Goal: Use online tool/utility: Utilize a website feature to perform a specific function

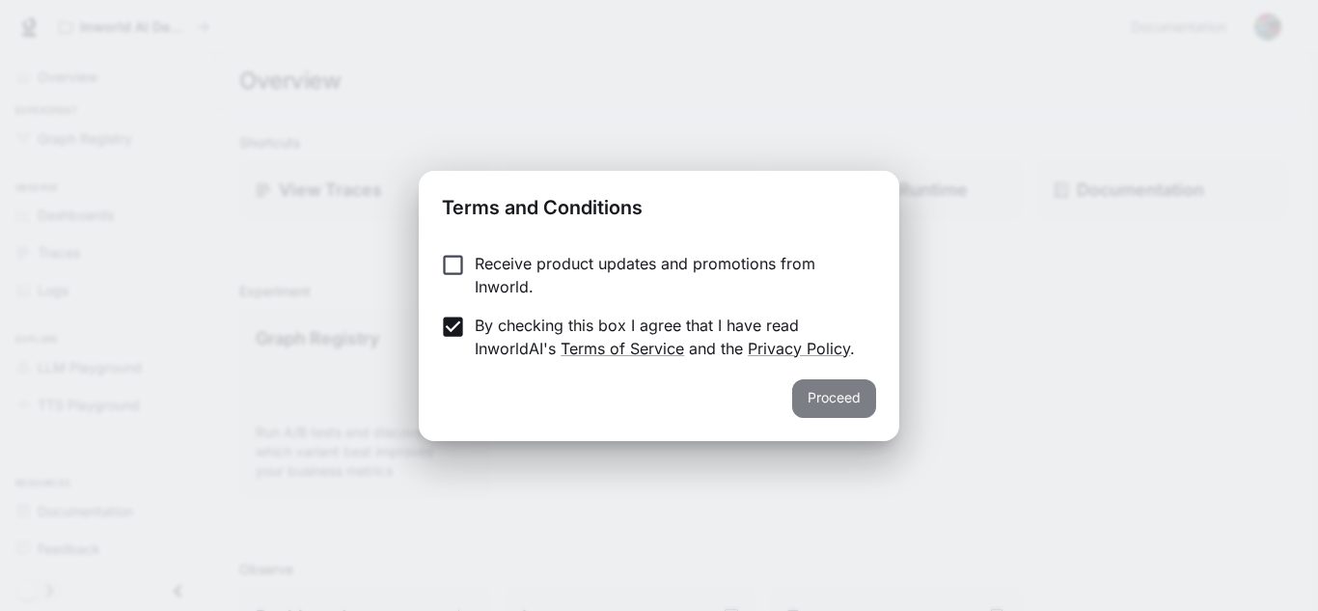
click at [827, 385] on button "Proceed" at bounding box center [834, 398] width 84 height 39
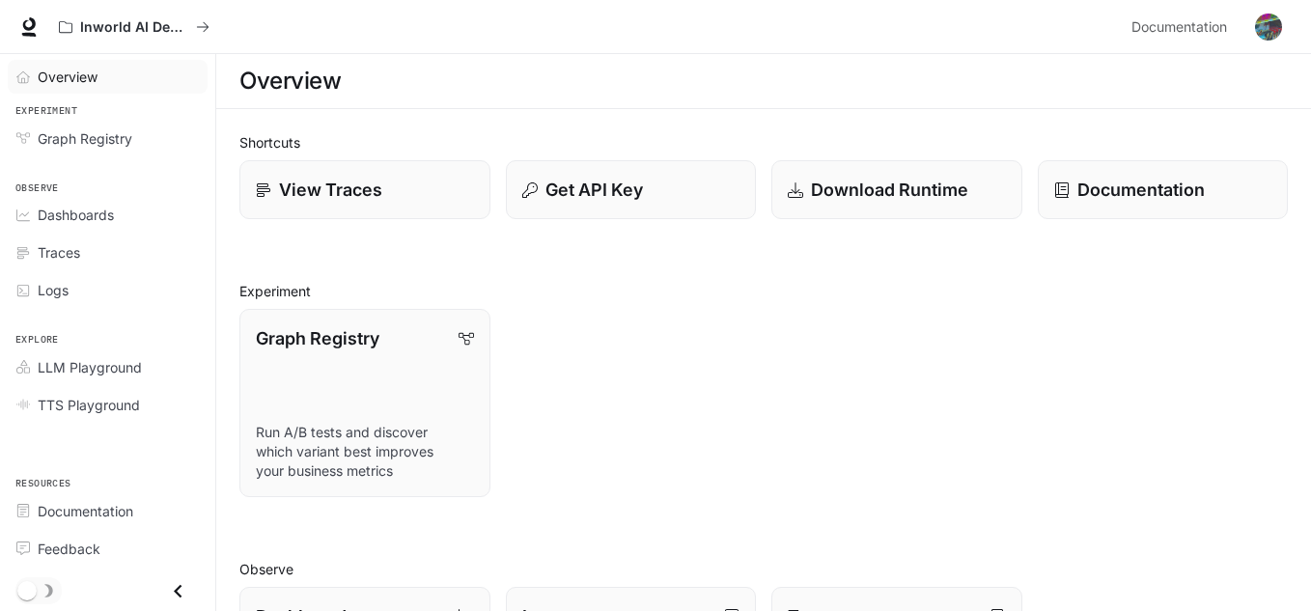
click at [97, 79] on span "Overview" at bounding box center [68, 77] width 60 height 20
click at [93, 362] on span "LLM Playground" at bounding box center [90, 367] width 104 height 20
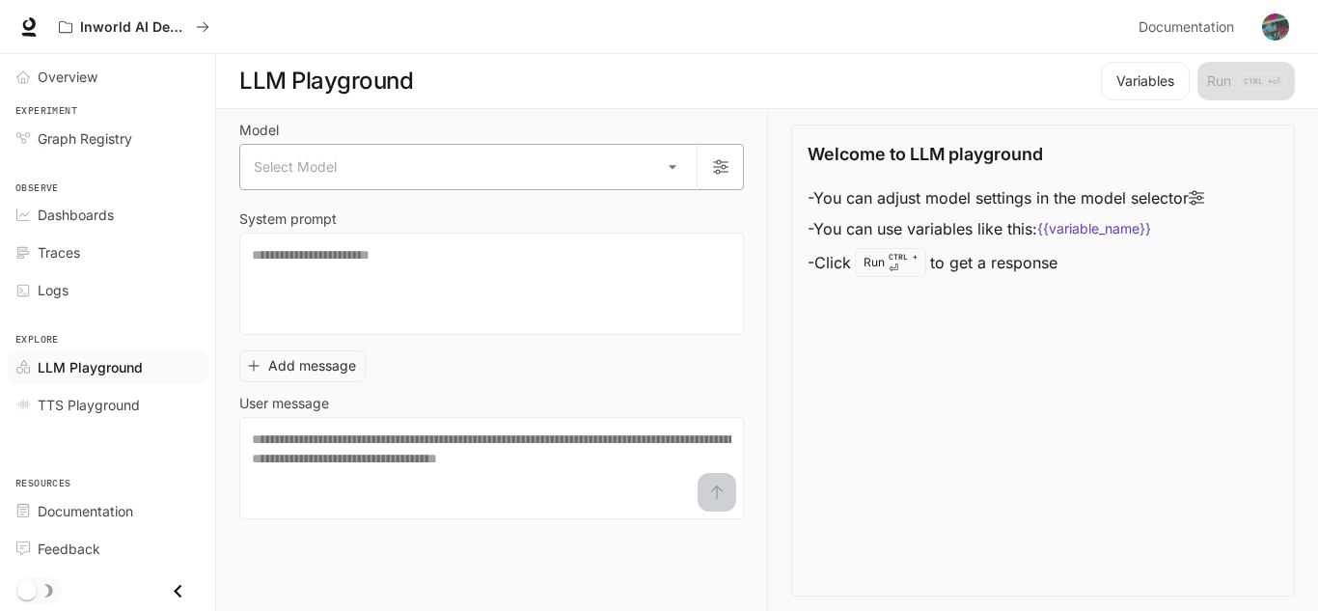
click at [671, 159] on body "Skip to main content Inworld AI Demos Documentation Documentation Portal Overvi…" at bounding box center [659, 306] width 1318 height 612
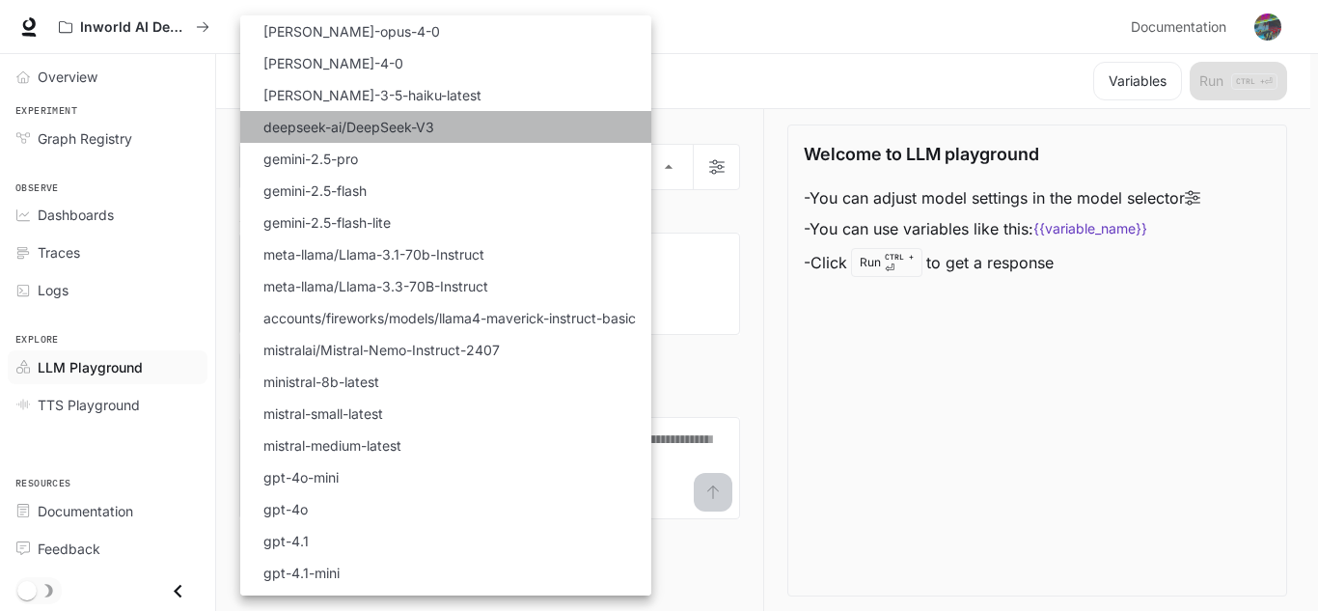
click at [439, 123] on li "deepseek-ai/DeepSeek-V3" at bounding box center [445, 127] width 411 height 32
type input "**********"
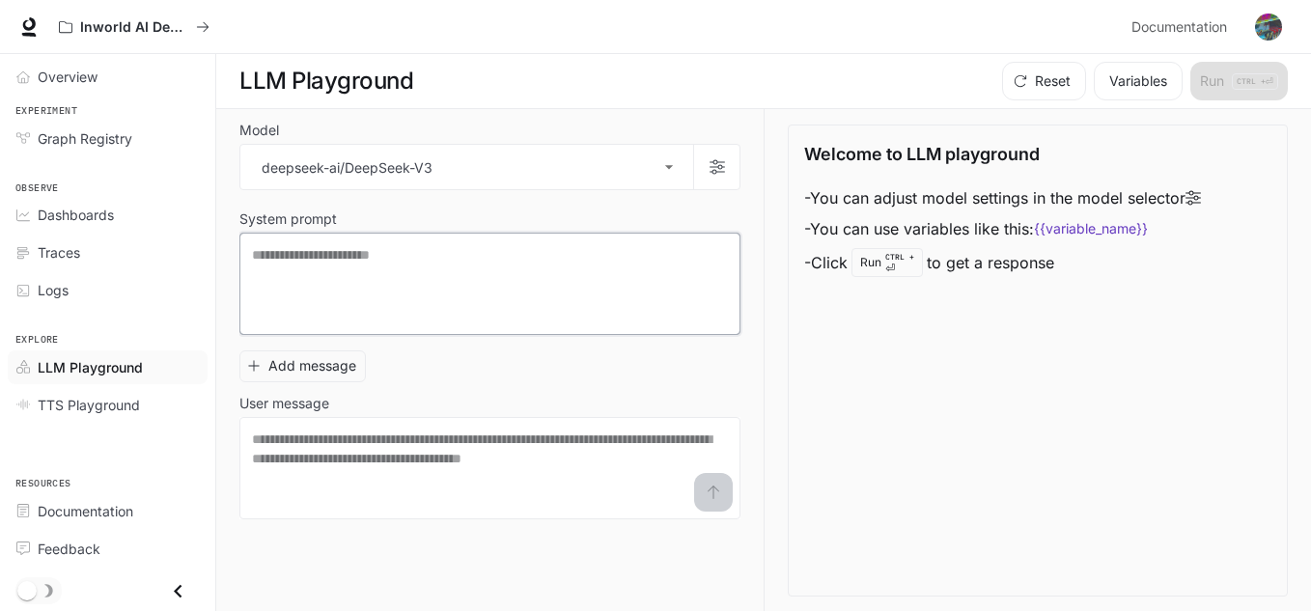
click at [445, 276] on textarea at bounding box center [490, 283] width 476 height 77
type textarea "*"
type textarea "**********"
click at [644, 445] on textarea at bounding box center [490, 466] width 476 height 77
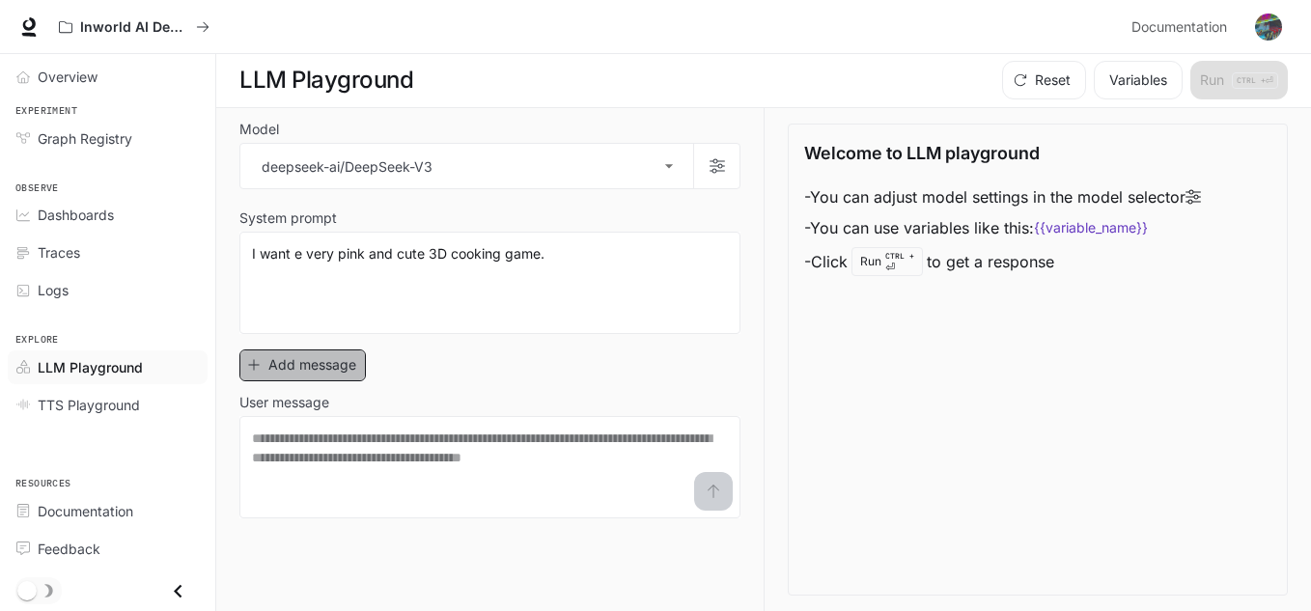
click at [307, 360] on button "Add message" at bounding box center [302, 365] width 126 height 32
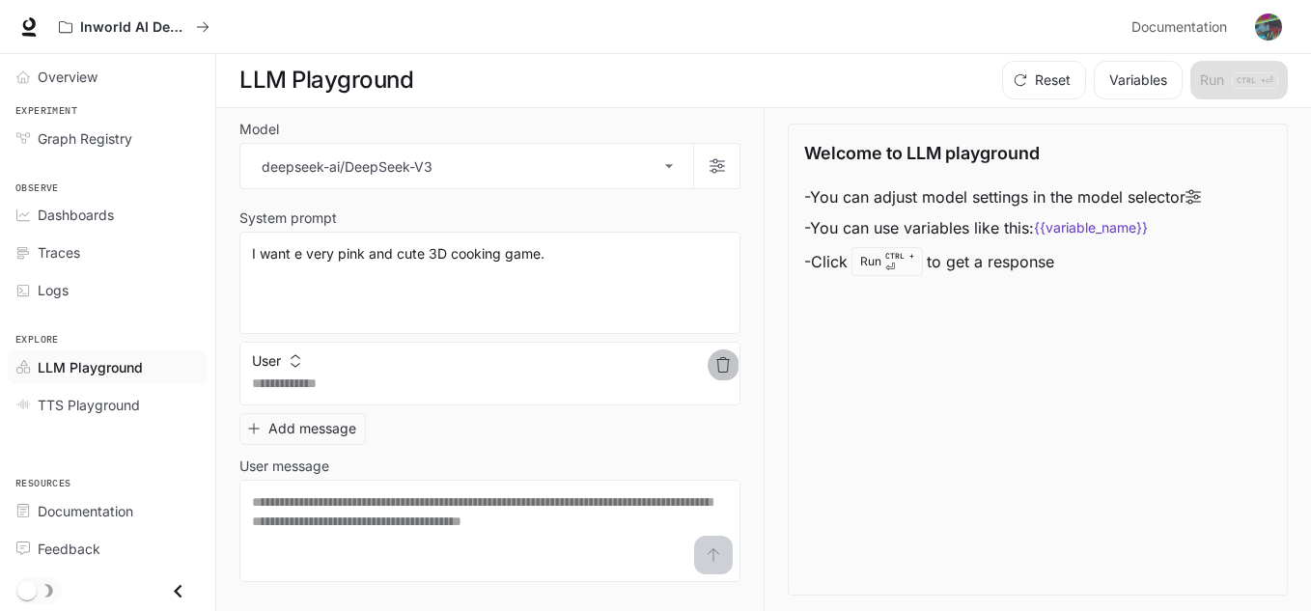
click at [726, 368] on icon "button" at bounding box center [722, 364] width 15 height 15
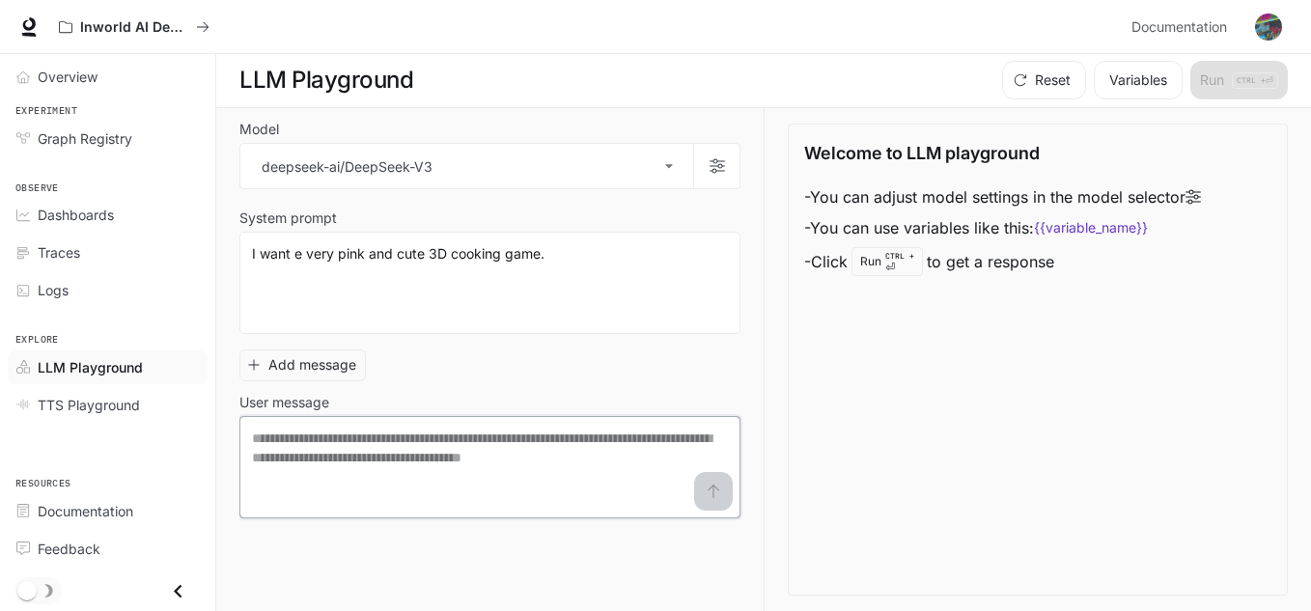
click at [501, 455] on textarea at bounding box center [490, 466] width 476 height 77
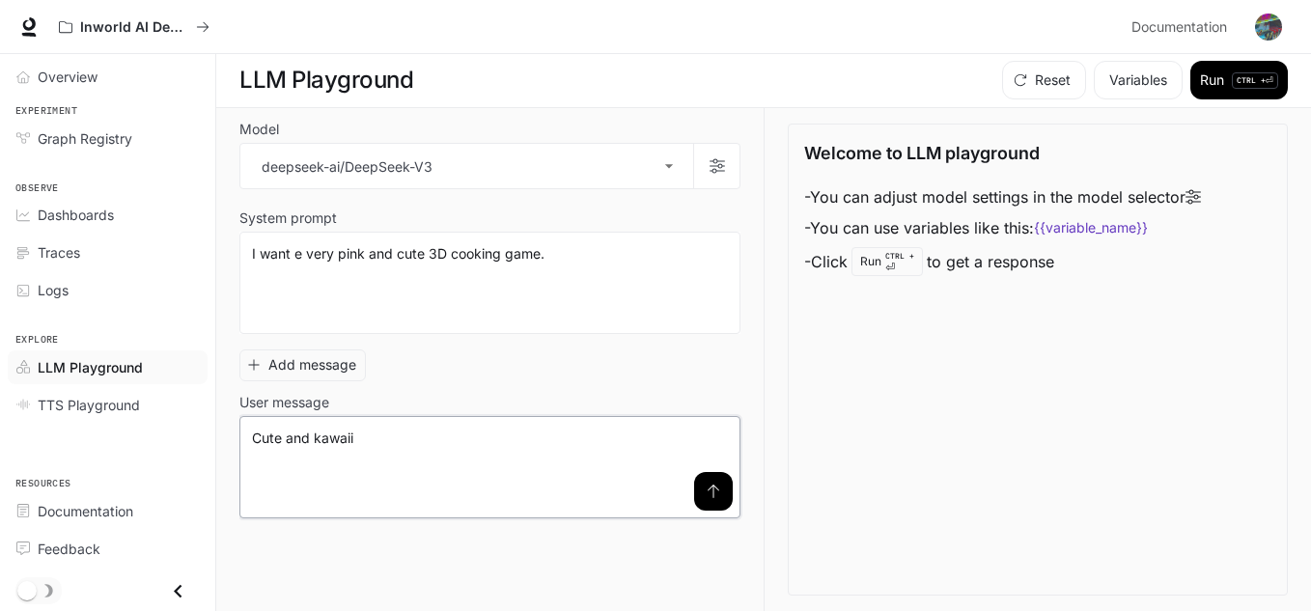
type textarea "**********"
click at [715, 495] on icon "submit" at bounding box center [712, 490] width 15 height 15
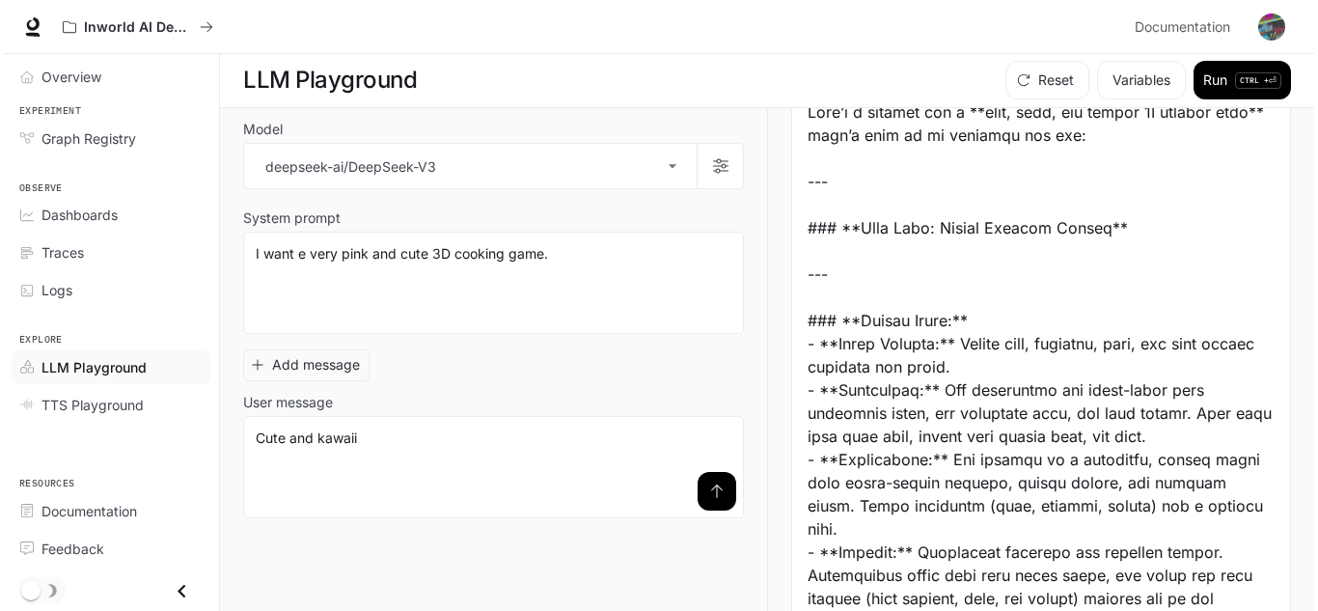
scroll to position [0, 0]
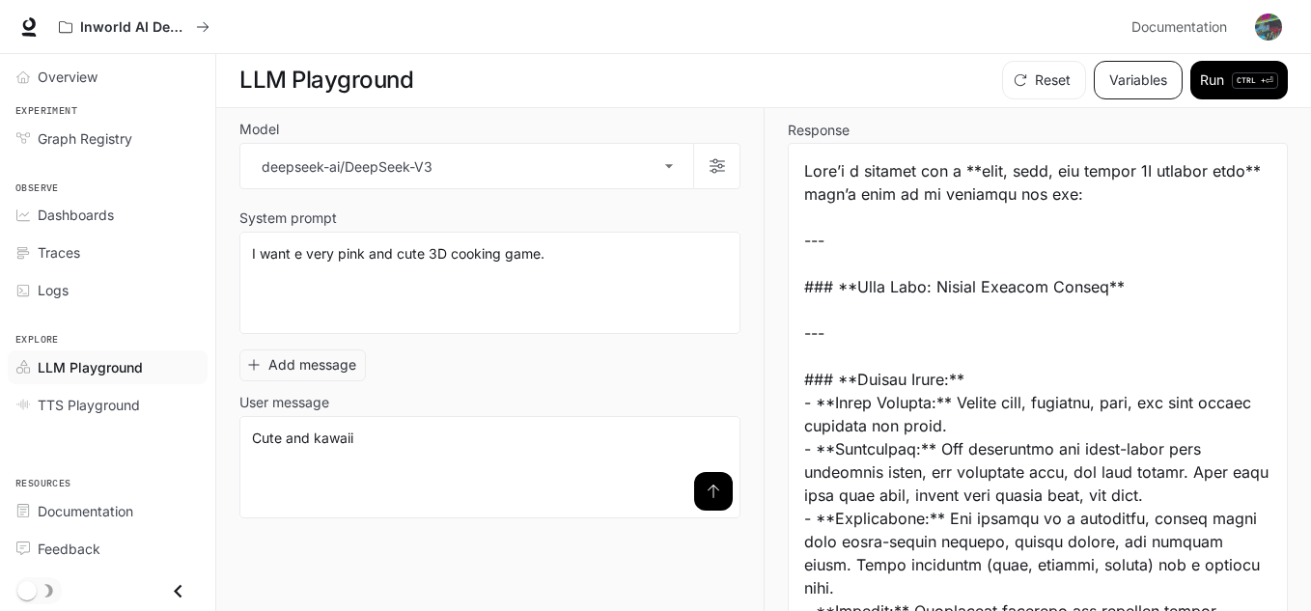
click at [1136, 67] on button "Variables" at bounding box center [1137, 80] width 89 height 39
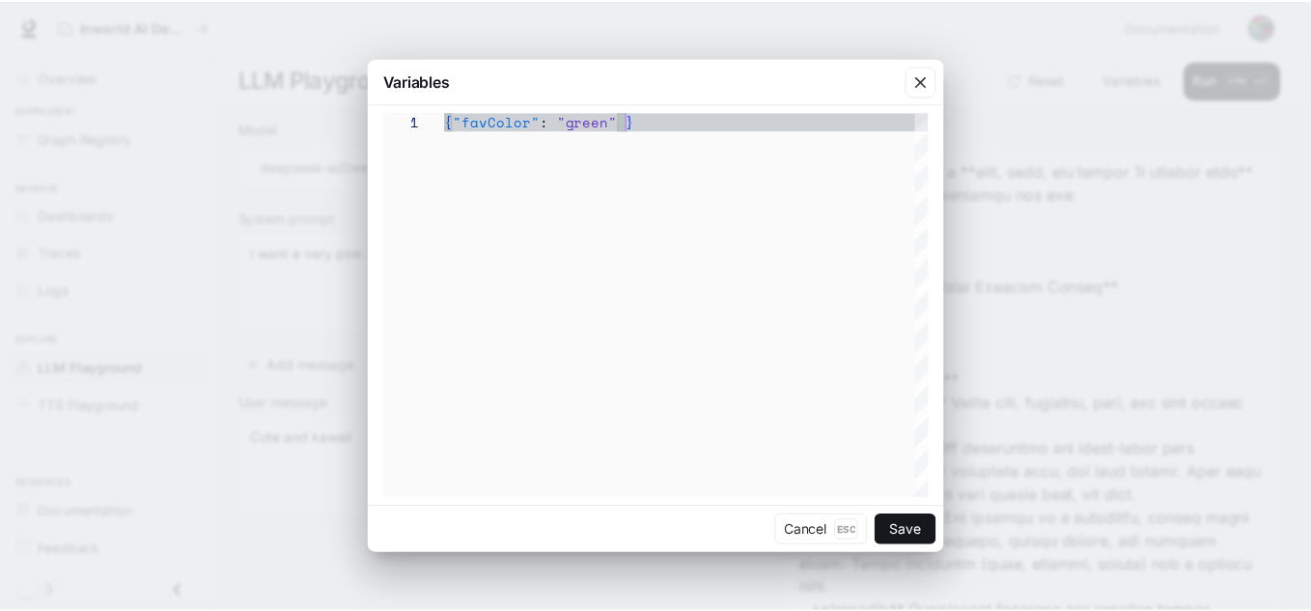
scroll to position [0, 180]
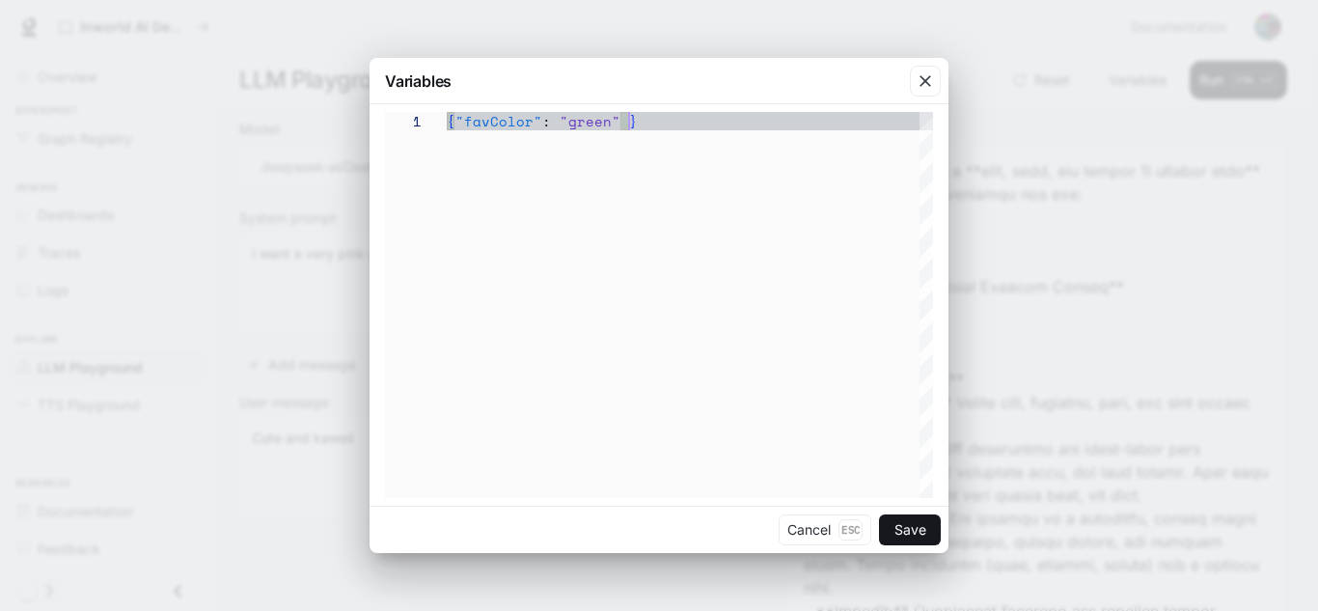
click at [663, 181] on div "{ "favColor" : "green" }" at bounding box center [690, 305] width 486 height 386
click at [934, 88] on icon "button" at bounding box center [925, 80] width 19 height 19
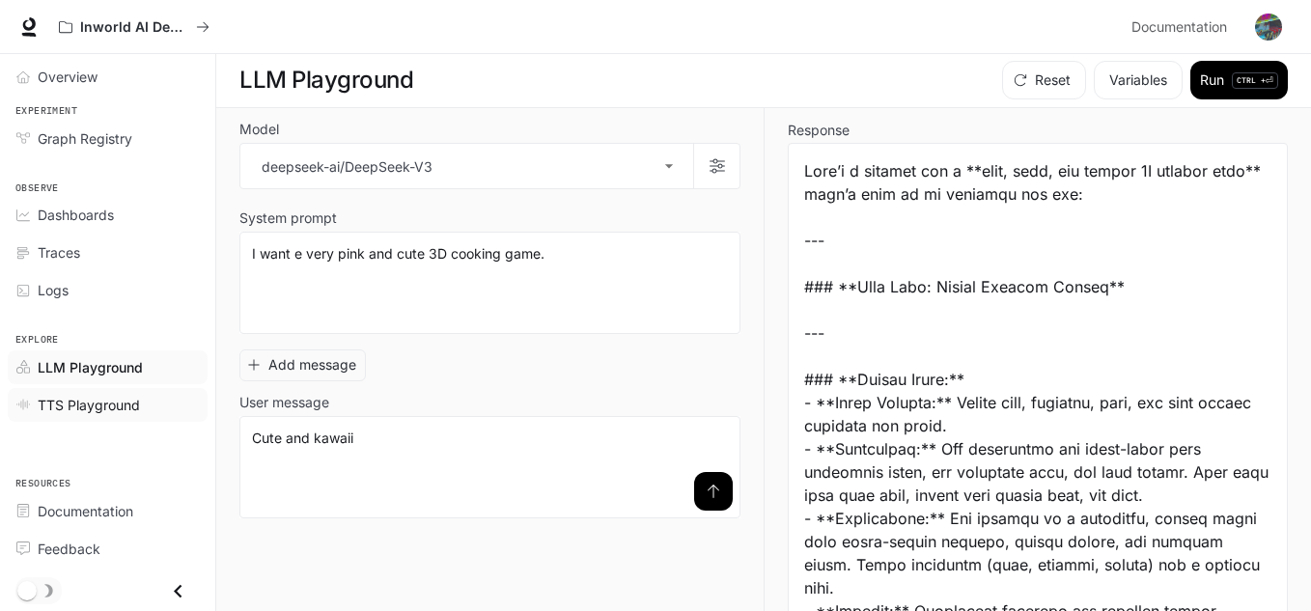
click at [92, 412] on span "TTS Playground" at bounding box center [89, 405] width 102 height 20
